Goal: Task Accomplishment & Management: Use online tool/utility

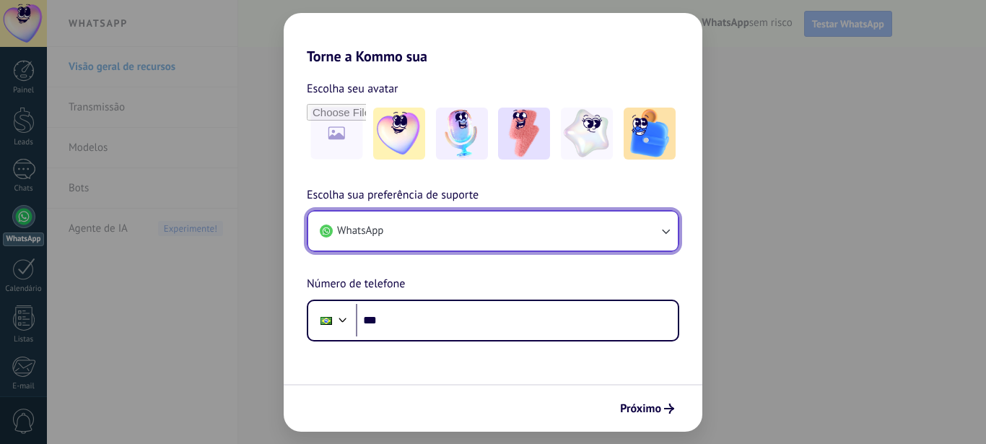
click at [567, 224] on button "WhatsApp" at bounding box center [493, 230] width 370 height 39
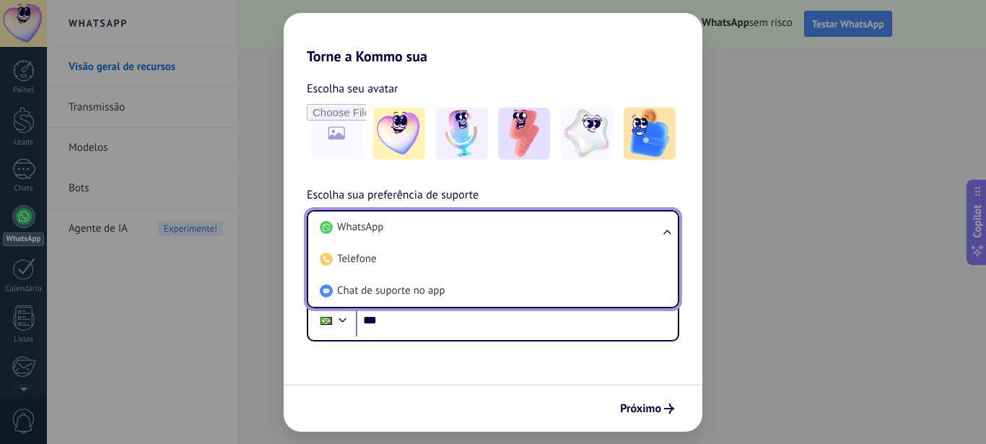
click at [567, 224] on li "WhatsApp" at bounding box center [490, 227] width 352 height 32
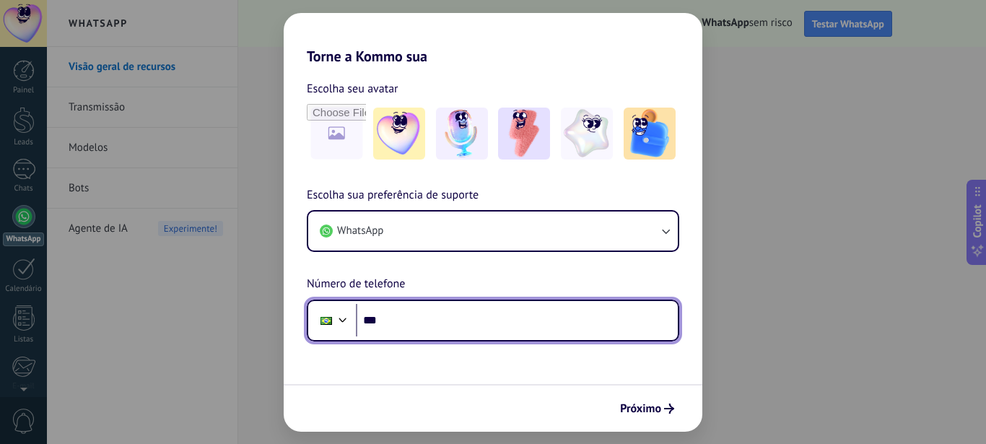
click at [460, 320] on input "***" at bounding box center [517, 320] width 322 height 33
type input "**********"
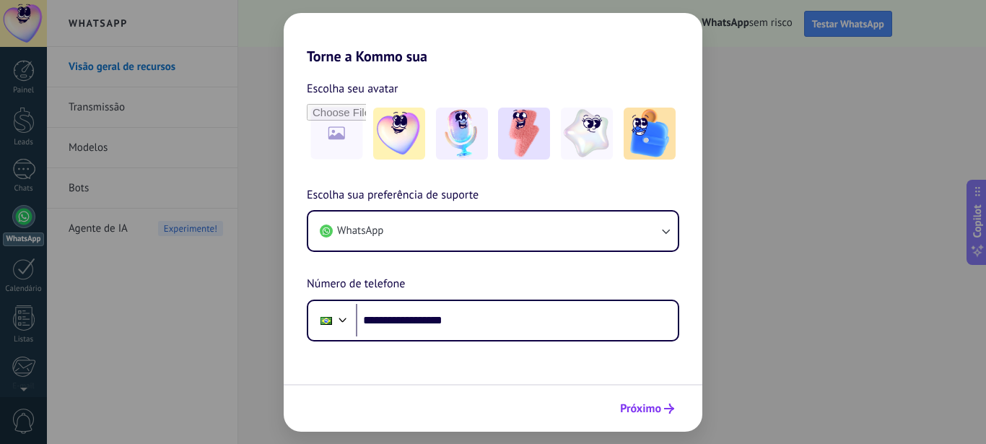
click at [640, 404] on span "Próximo" at bounding box center [640, 408] width 41 height 10
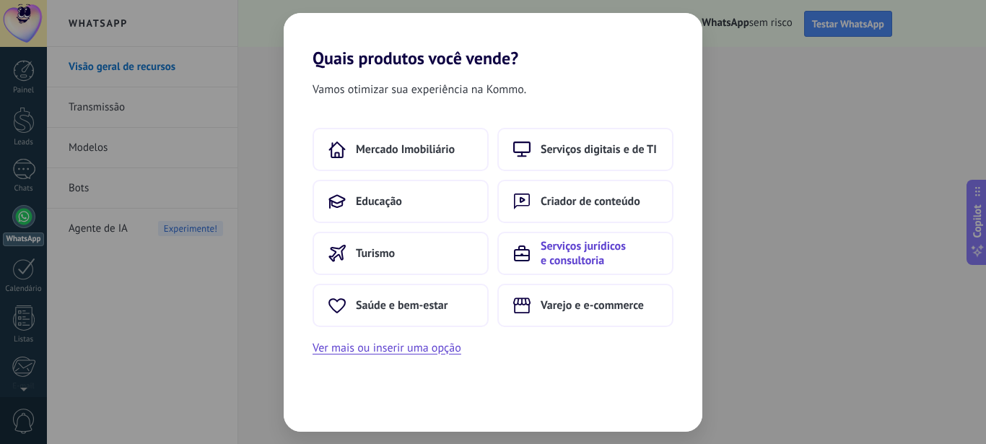
click at [549, 253] on span "Serviços jurídicos e consultoria" at bounding box center [599, 253] width 117 height 29
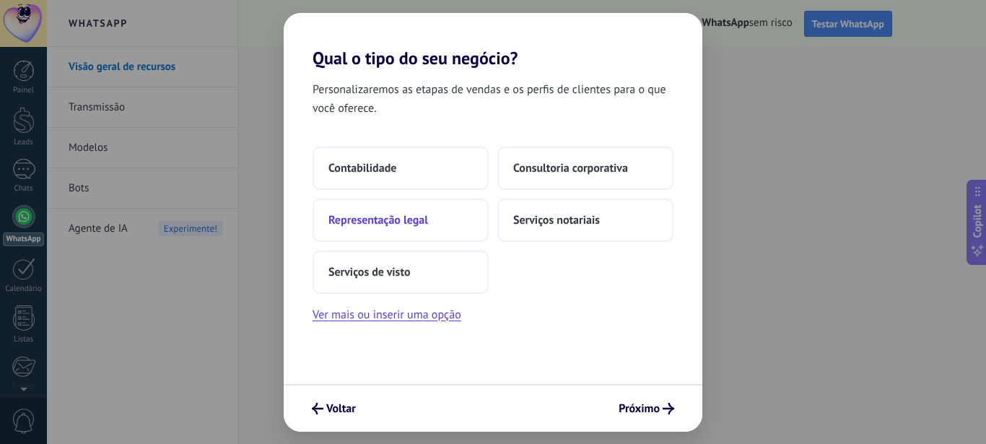
click at [419, 217] on span "Representação legal" at bounding box center [378, 220] width 100 height 14
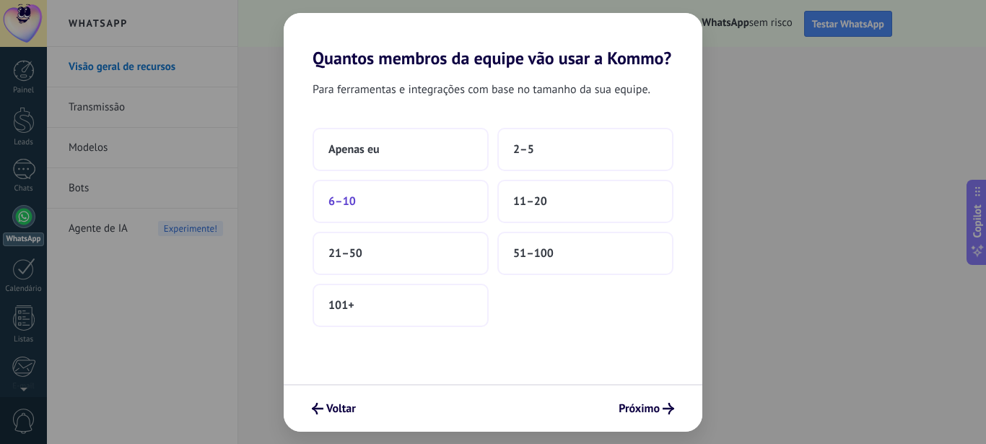
click at [407, 208] on button "6–10" at bounding box center [401, 201] width 176 height 43
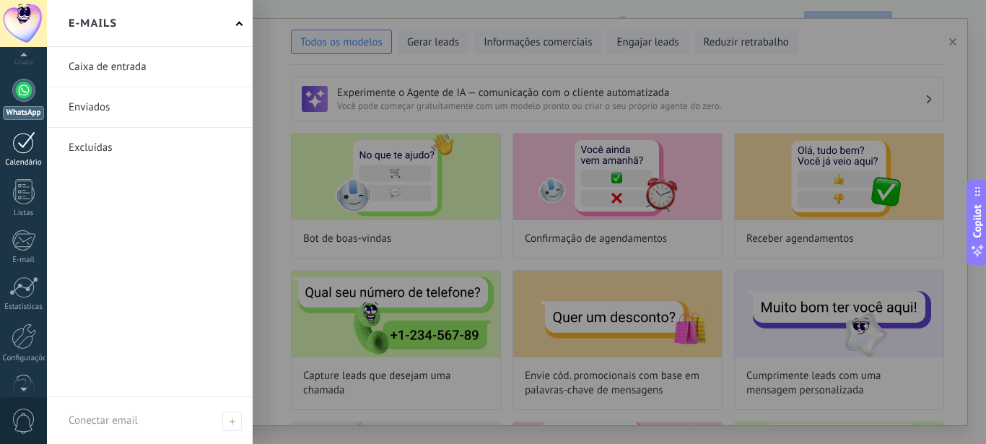
scroll to position [137, 0]
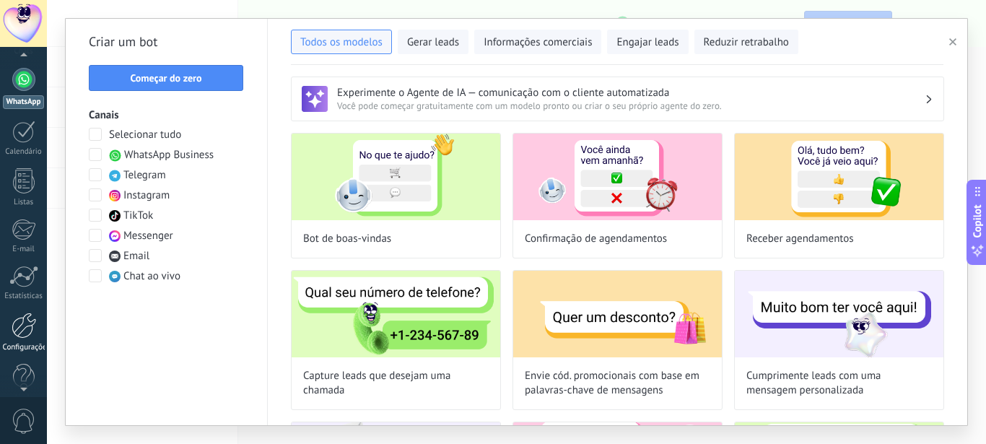
click at [25, 319] on div at bounding box center [24, 326] width 25 height 26
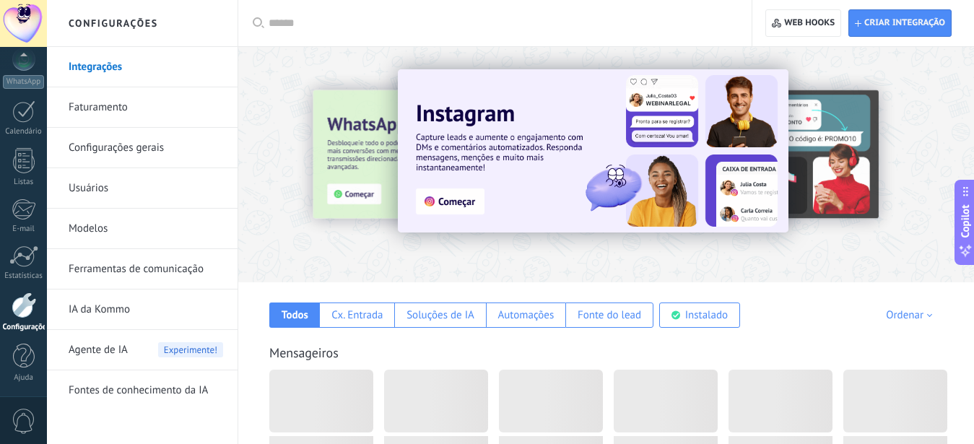
scroll to position [157, 0]
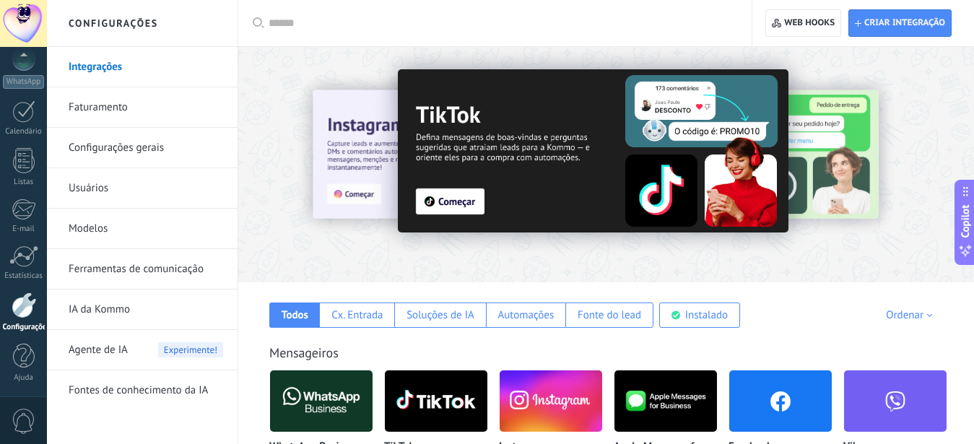
click at [127, 144] on link "Configurações gerais" at bounding box center [146, 148] width 154 height 40
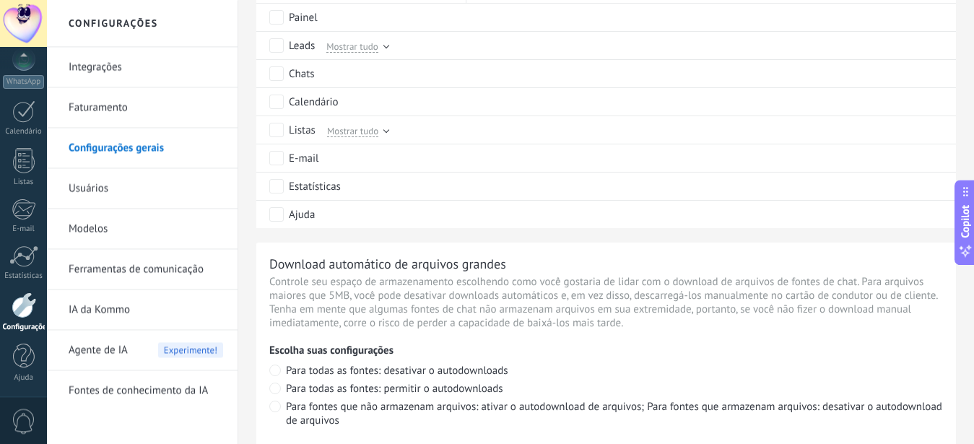
scroll to position [785, 0]
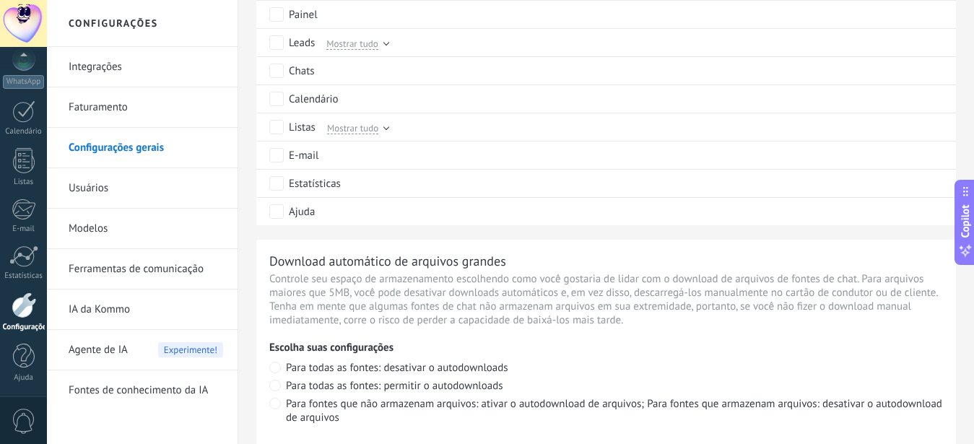
click at [112, 67] on link "Integrações" at bounding box center [146, 67] width 154 height 40
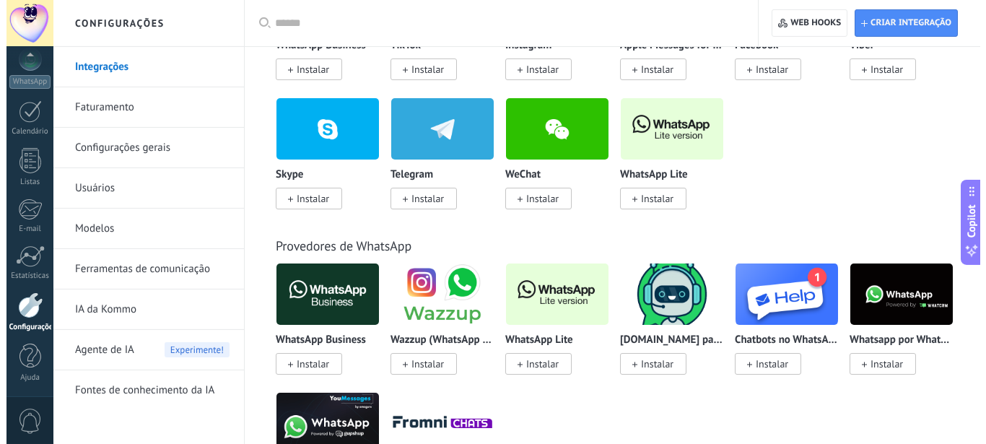
scroll to position [423, 0]
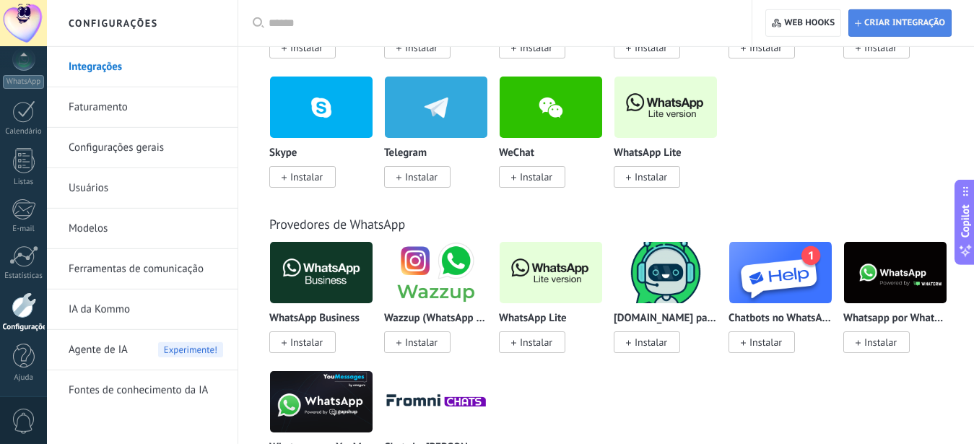
click at [878, 22] on span "Criar integração" at bounding box center [904, 23] width 81 height 12
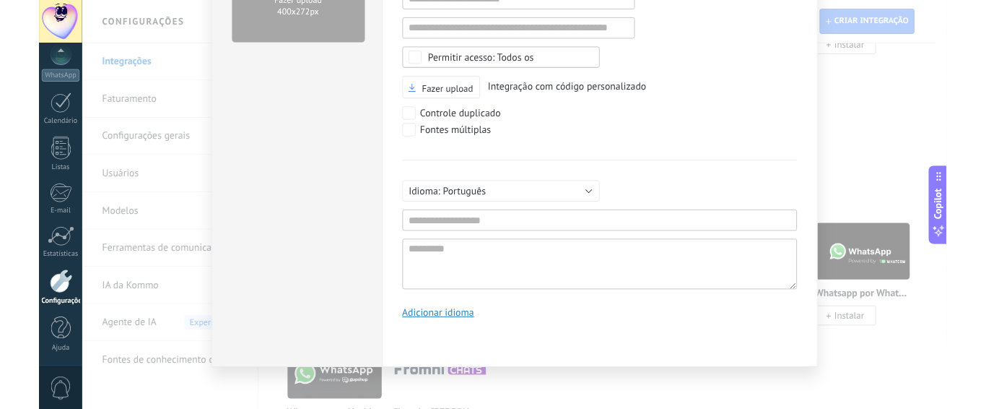
scroll to position [0, 0]
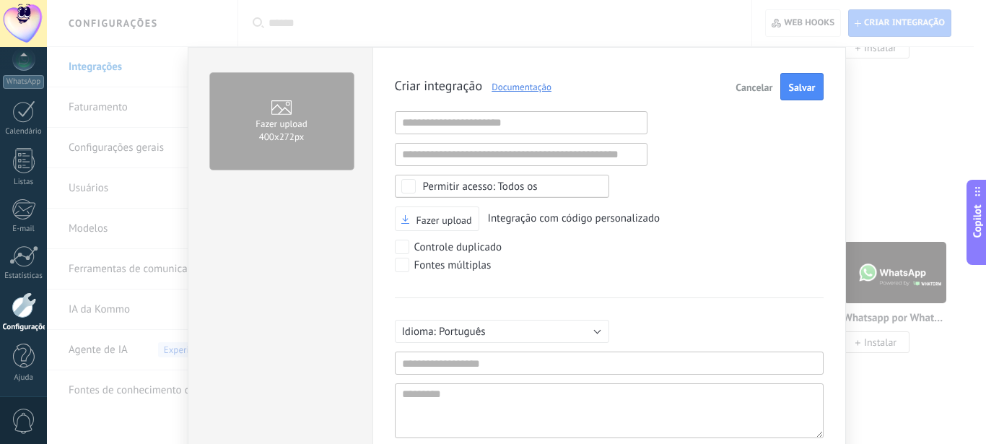
click at [519, 84] on link "Documentação" at bounding box center [516, 87] width 69 height 12
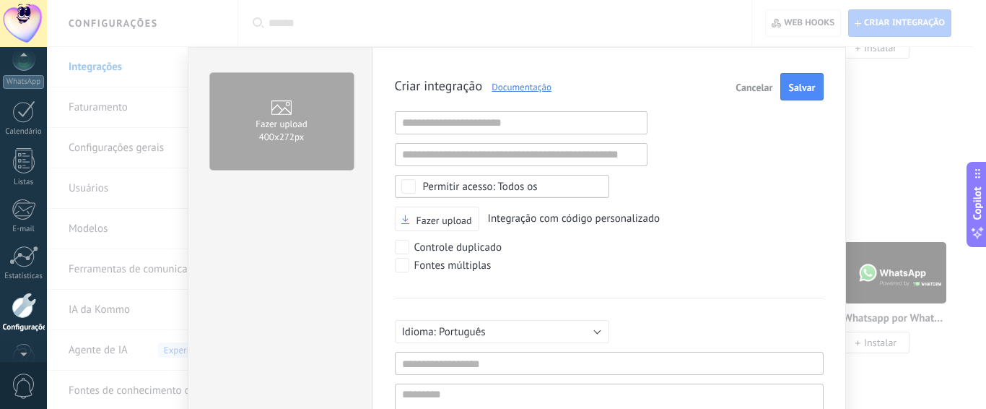
scroll to position [157, 0]
